Goal: Task Accomplishment & Management: Use online tool/utility

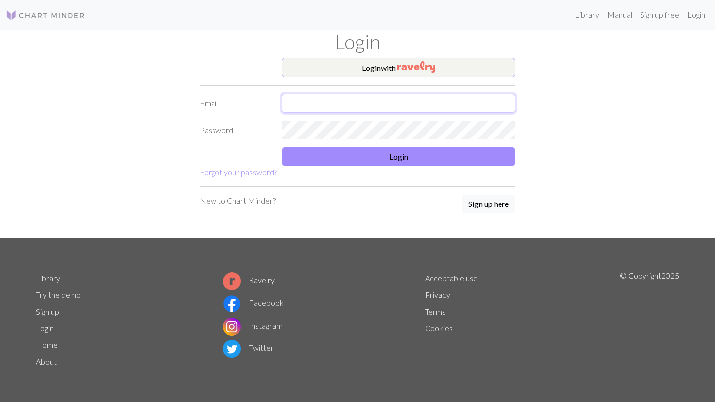
type input "helena.bjorklund@icloud.com"
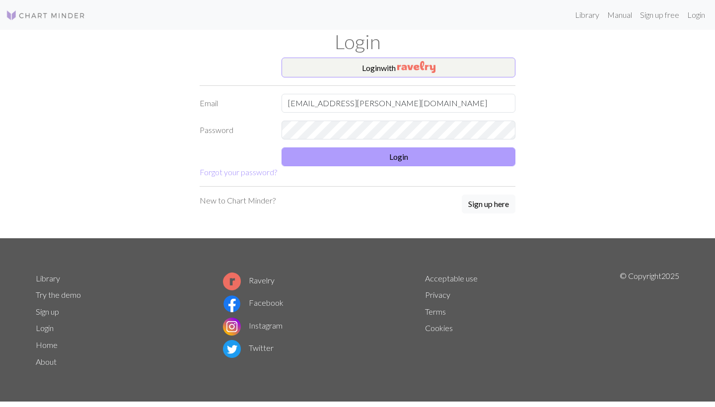
click at [330, 157] on button "Login" at bounding box center [399, 156] width 234 height 19
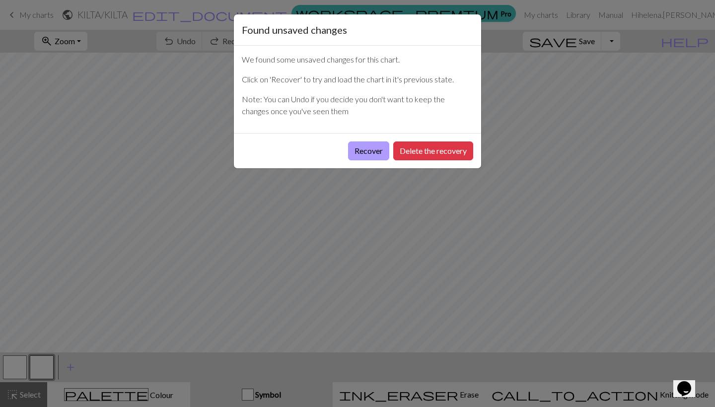
click at [358, 152] on button "Recover" at bounding box center [368, 151] width 41 height 19
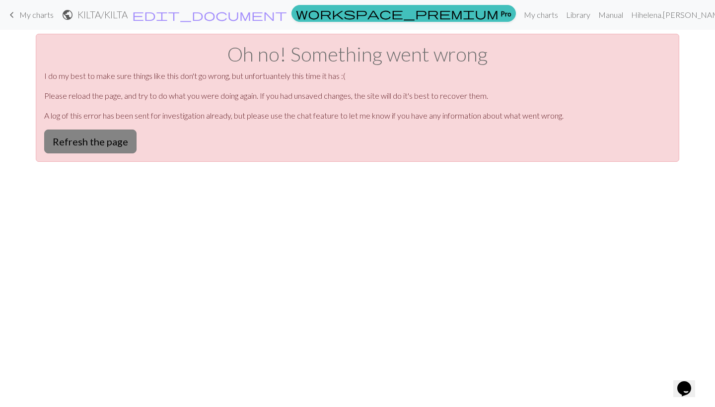
click at [115, 140] on button "Refresh the page" at bounding box center [90, 142] width 92 height 24
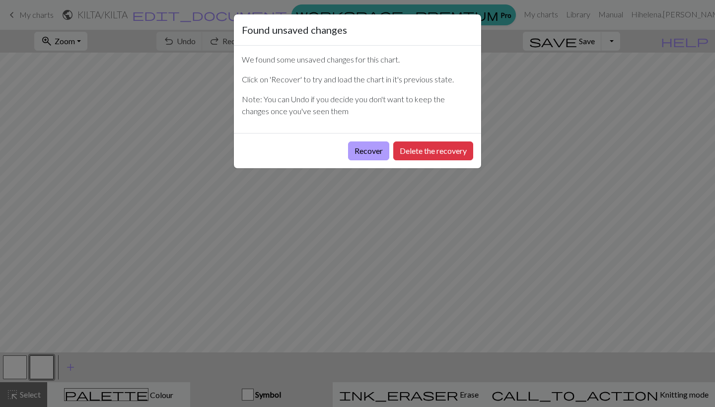
click at [376, 150] on button "Recover" at bounding box center [368, 151] width 41 height 19
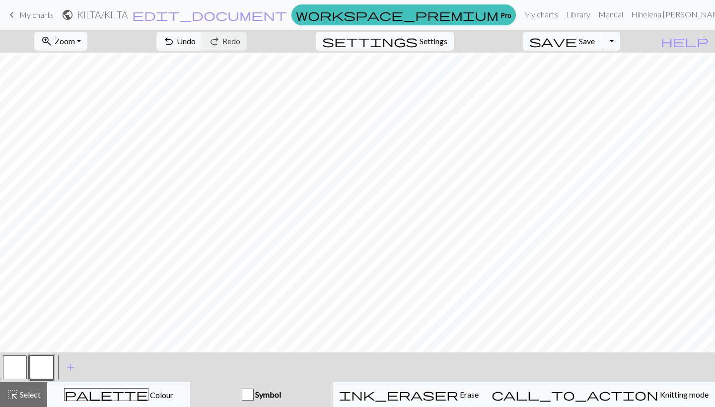
scroll to position [78, 0]
click at [188, 402] on button "palette Colour Colour" at bounding box center [118, 394] width 143 height 25
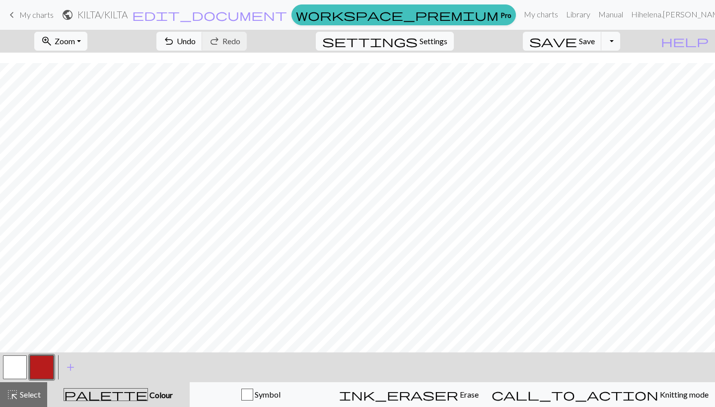
scroll to position [82, 1]
click at [43, 370] on button "button" at bounding box center [42, 368] width 24 height 24
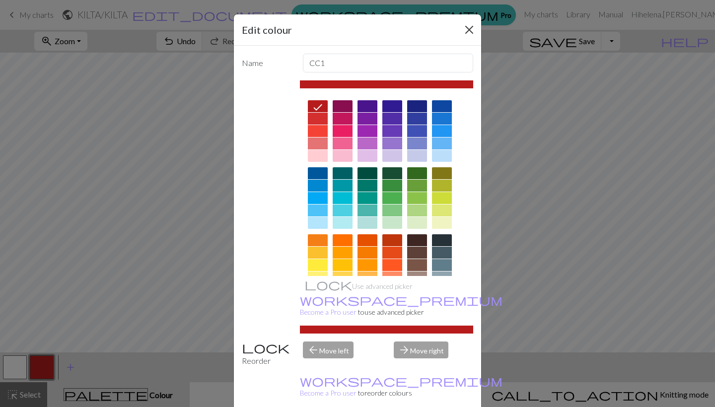
click at [467, 29] on button "Close" at bounding box center [469, 30] width 16 height 16
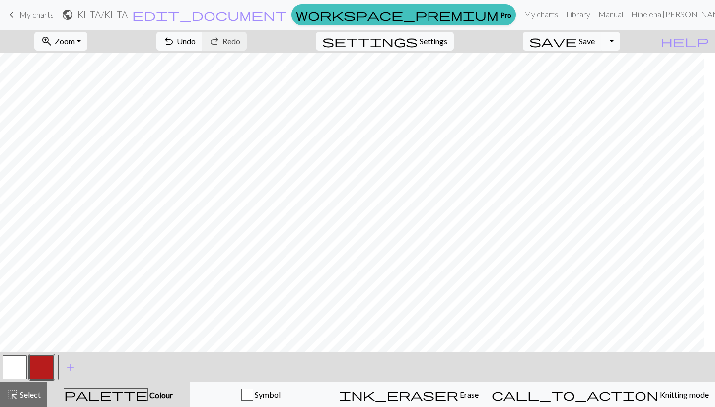
scroll to position [0, 0]
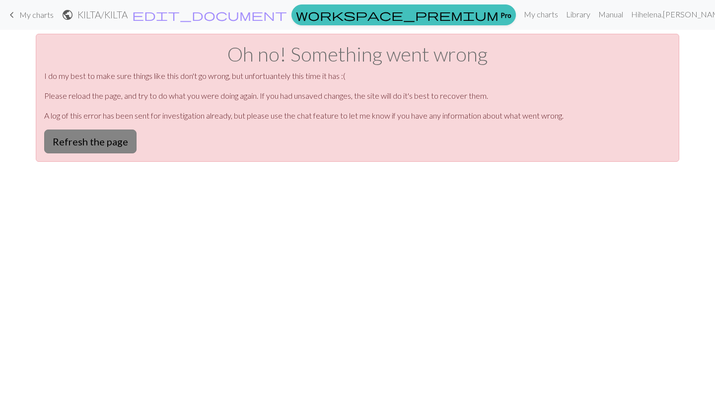
click at [129, 147] on button "Refresh the page" at bounding box center [90, 142] width 92 height 24
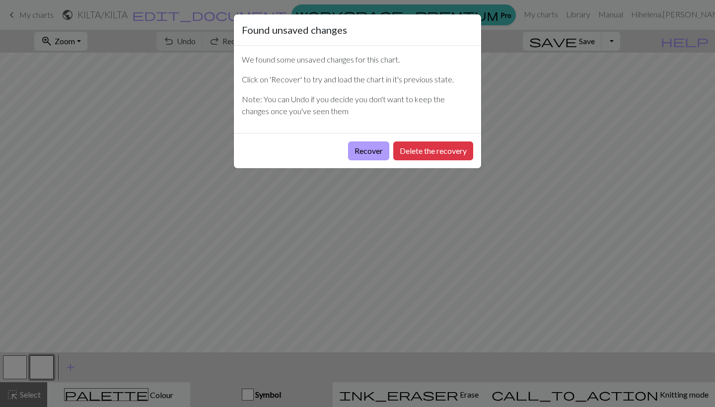
click at [356, 152] on button "Recover" at bounding box center [368, 151] width 41 height 19
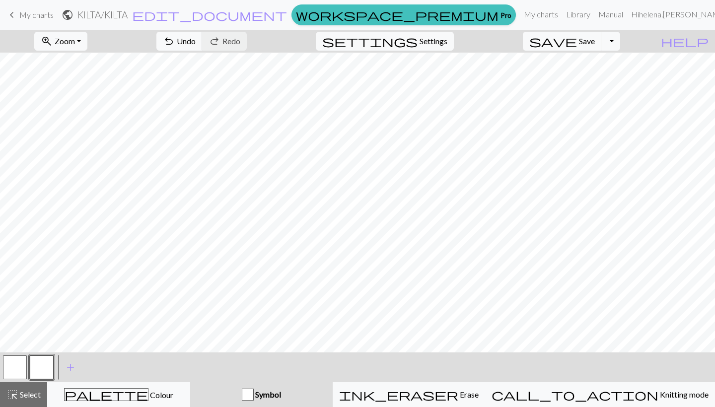
scroll to position [153, 0]
